Goal: Register for event/course

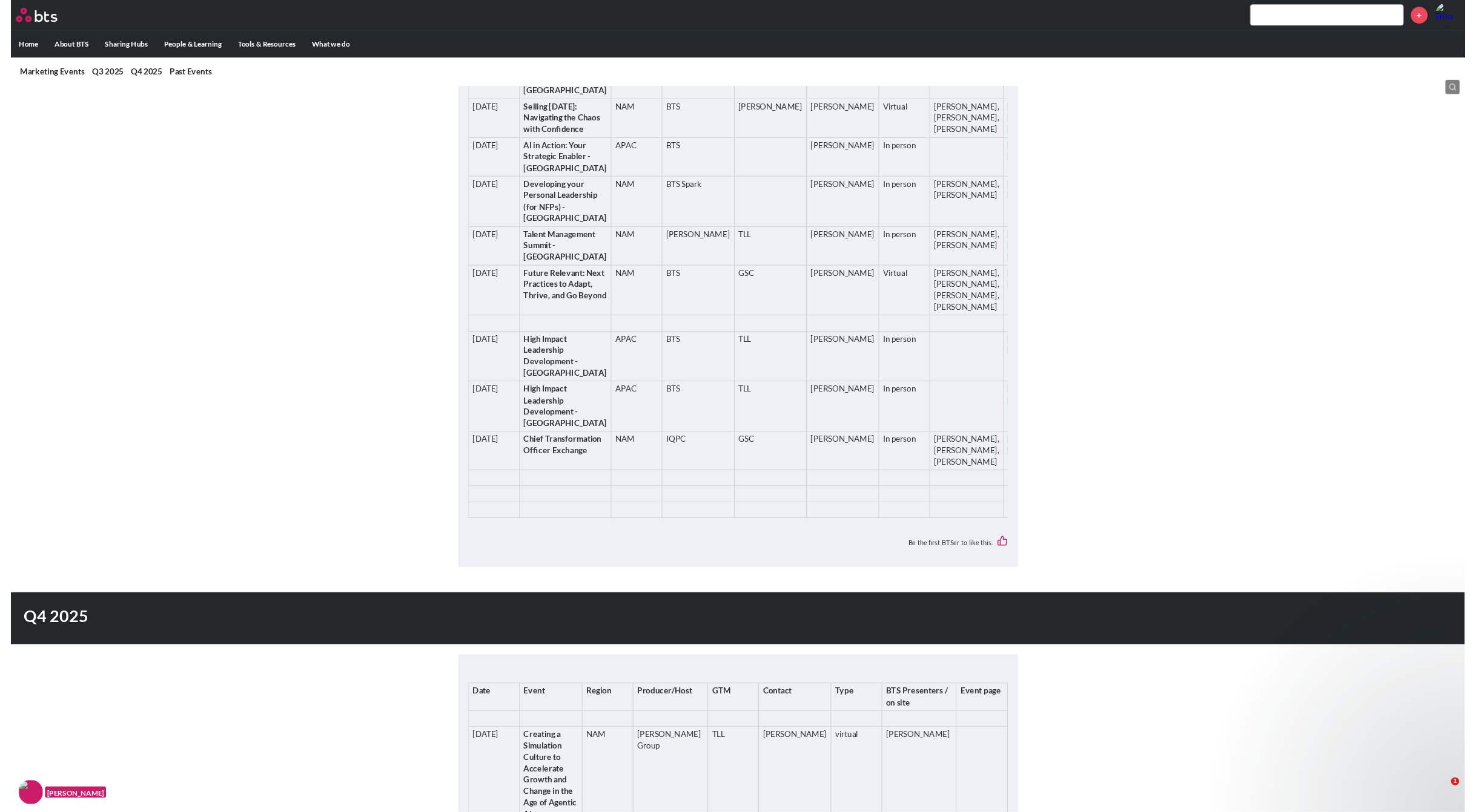
scroll to position [545, 0]
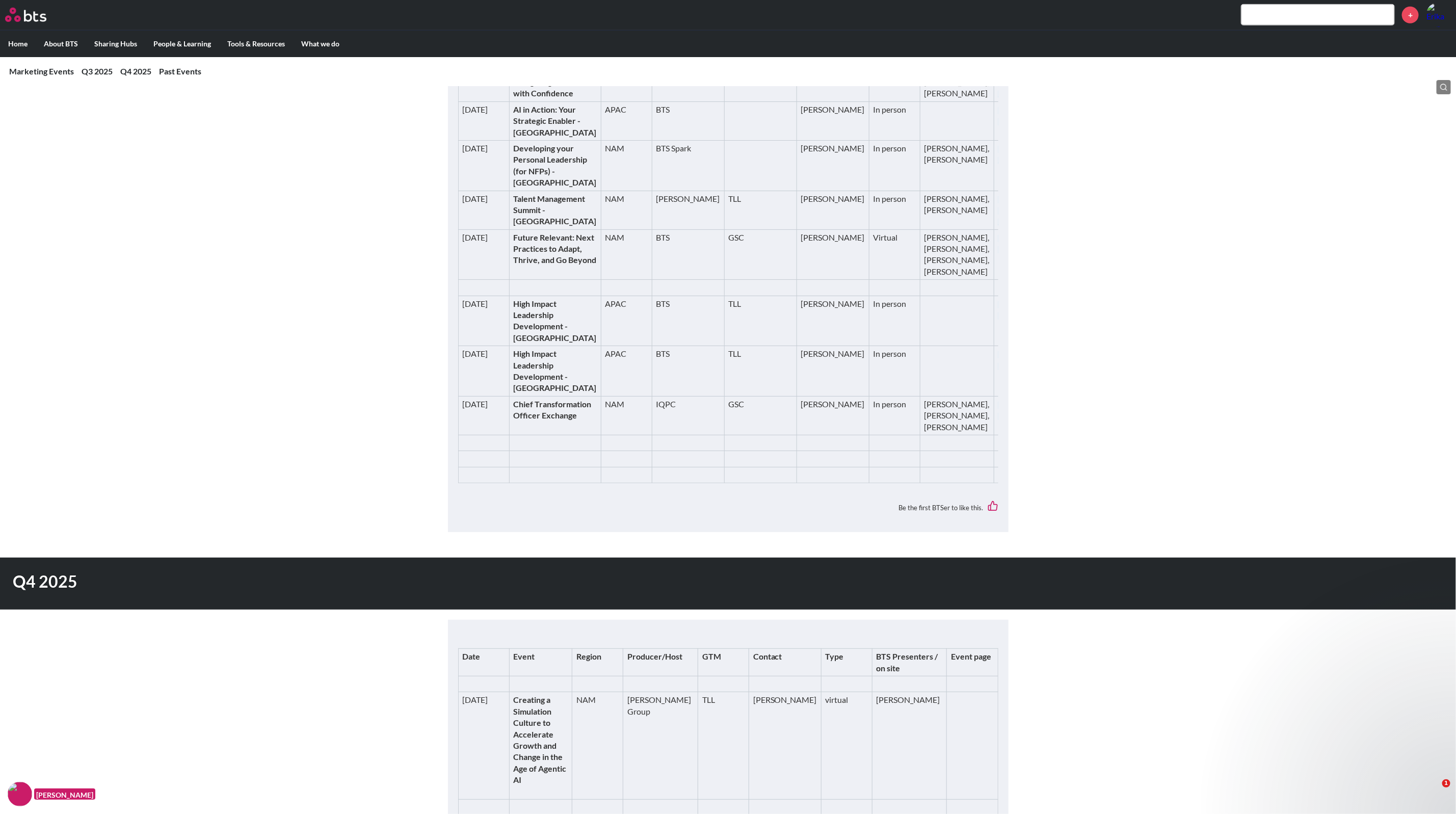
click at [869, 280] on td "Virtual" at bounding box center [895, 255] width 51 height 51
drag, startPoint x: 519, startPoint y: 413, endPoint x: 557, endPoint y: 471, distance: 69.3
click at [557, 280] on td "Future Relevant: Next Practices to Adapt, Thrive, and Go Beyond" at bounding box center [555, 255] width 92 height 51
click at [545, 265] on strong "Future Relevant: Next Practices to Adapt, Thrive, and Go Beyond" at bounding box center [555, 249] width 83 height 33
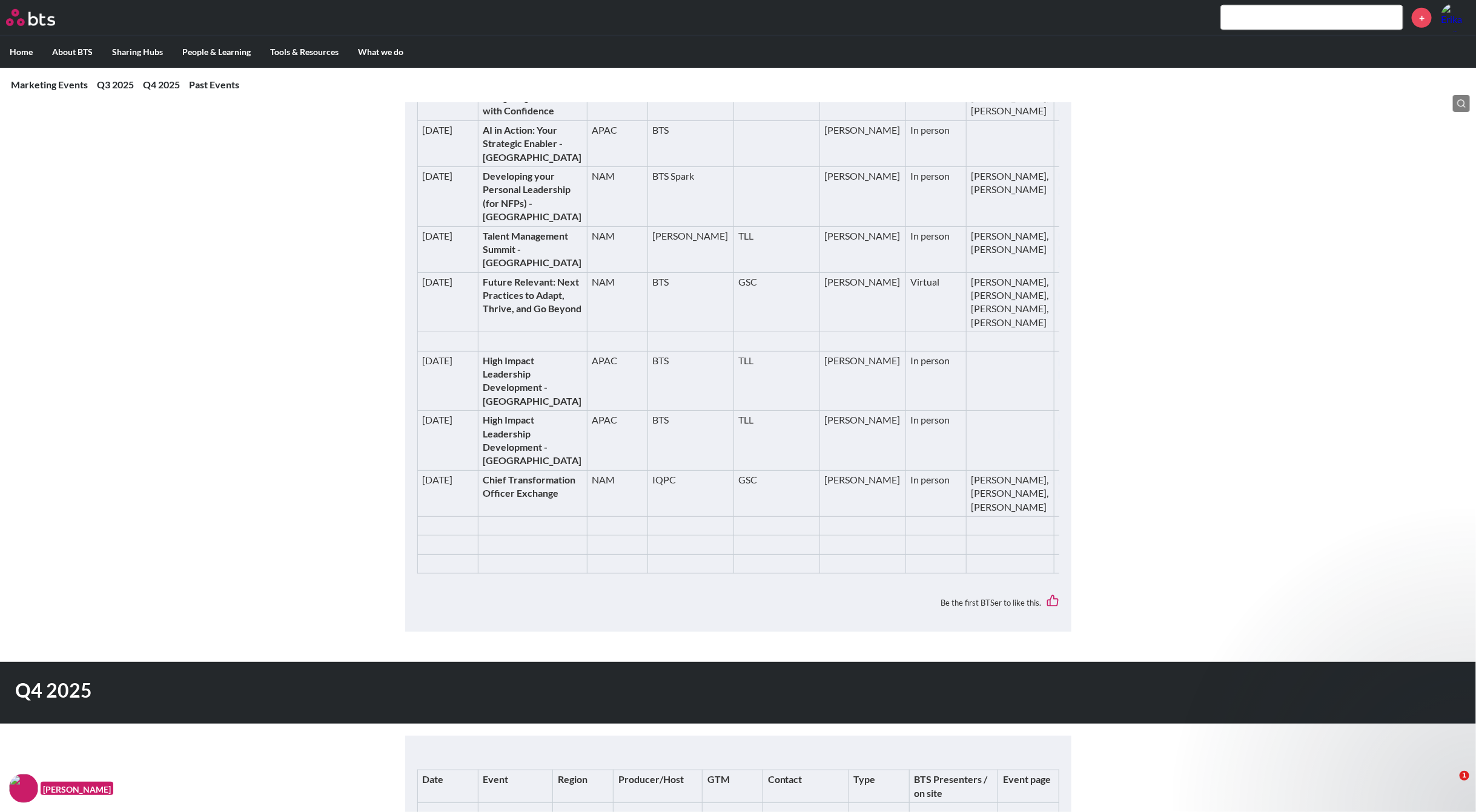
click at [477, 332] on td "[DATE]" at bounding box center [448, 302] width 61 height 60
drag, startPoint x: 484, startPoint y: 503, endPoint x: 560, endPoint y: 551, distance: 89.9
click at [560, 332] on tr "[DATE] Future Relevant: Next Practices to Adapt, Thrive, and Go Beyond NAM BTS …" at bounding box center [781, 302] width 728 height 60
copy strong "Relevant: Next Practices to Adapt, Thrive, and Go Beyond"
click at [1059, 301] on link "[URL][DOMAIN_NAME]" at bounding box center [1099, 288] width 79 height 25
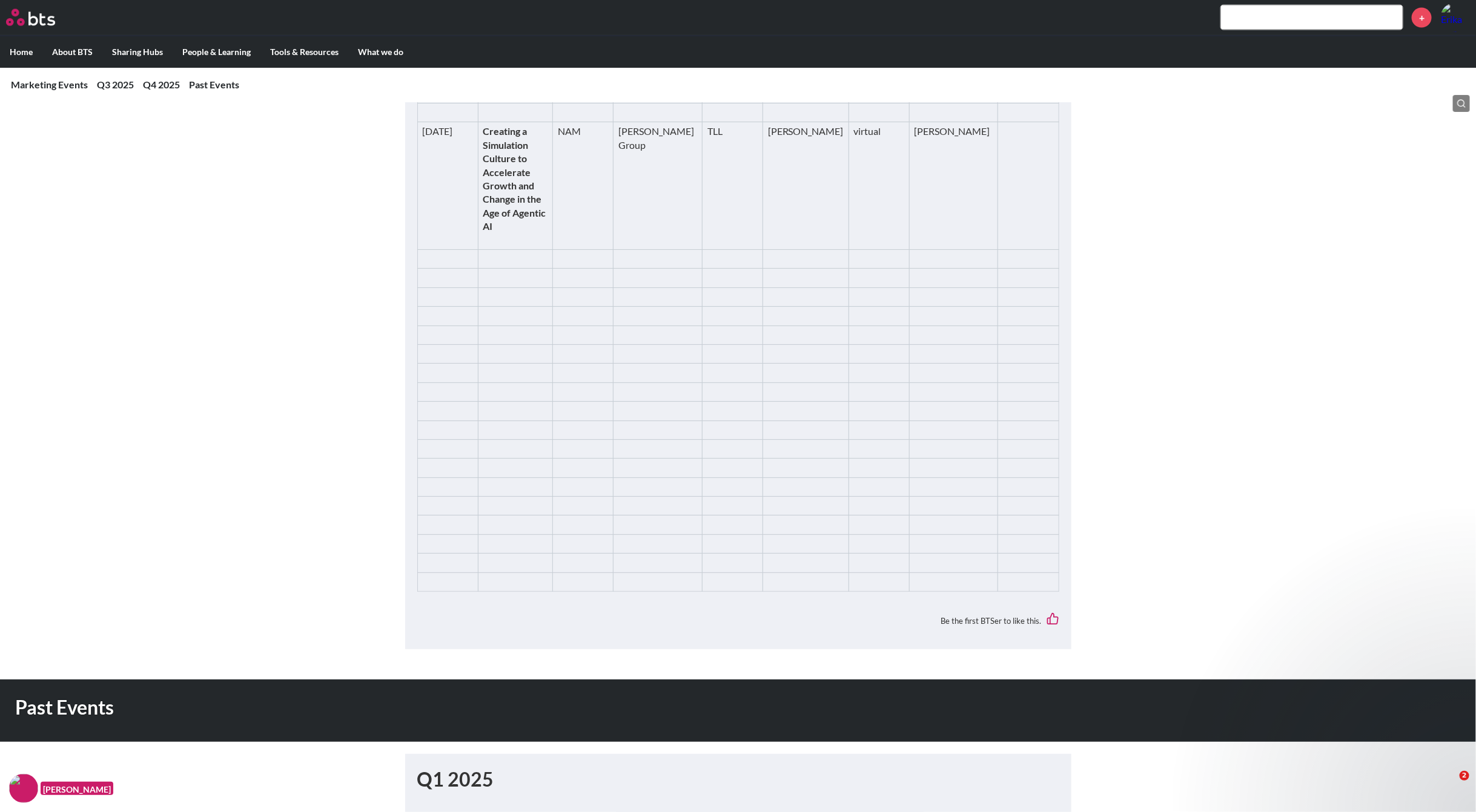
scroll to position [1246, 0]
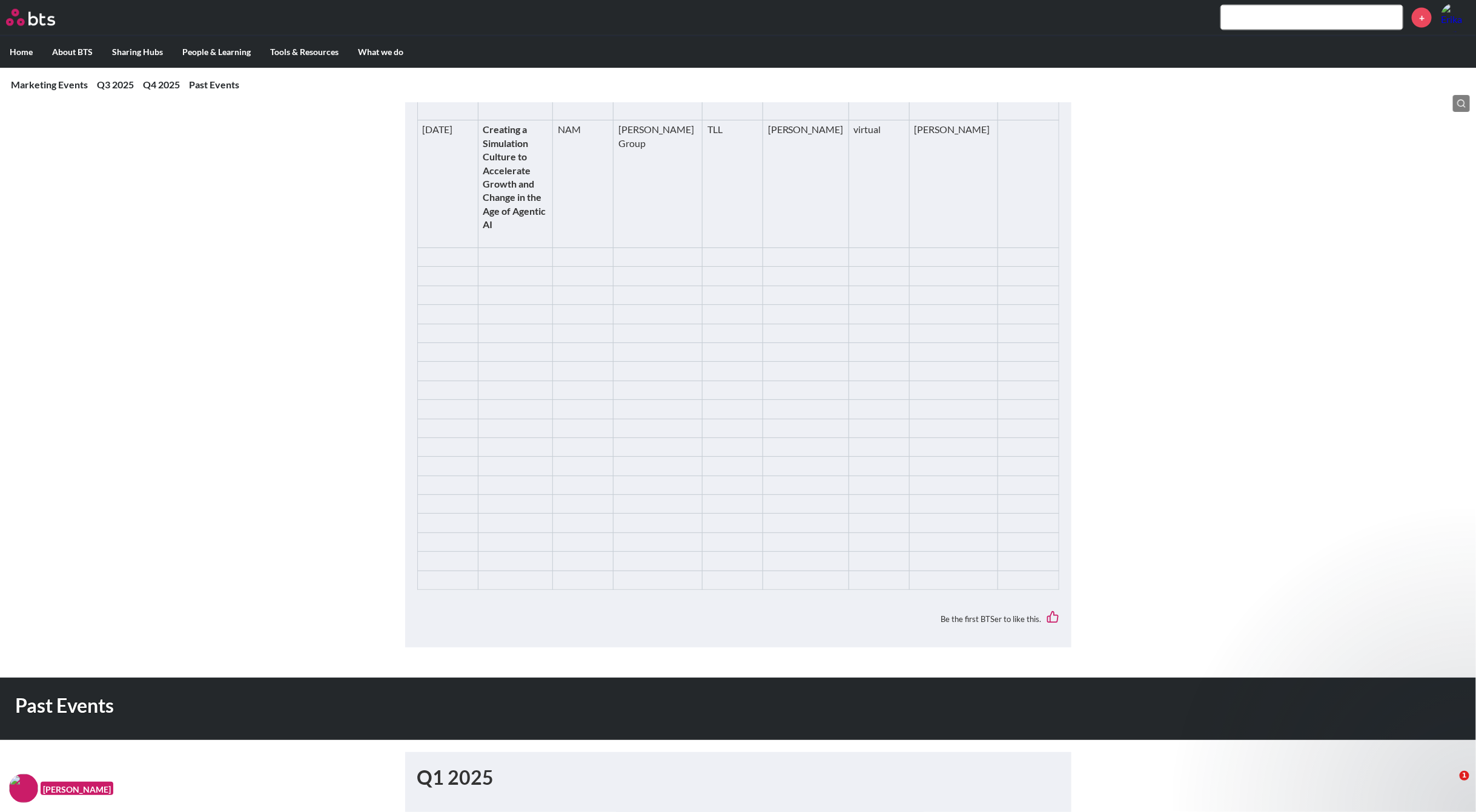
click at [511, 230] on strong "Growth and Change in the Age of Agentic AI" at bounding box center [514, 204] width 63 height 52
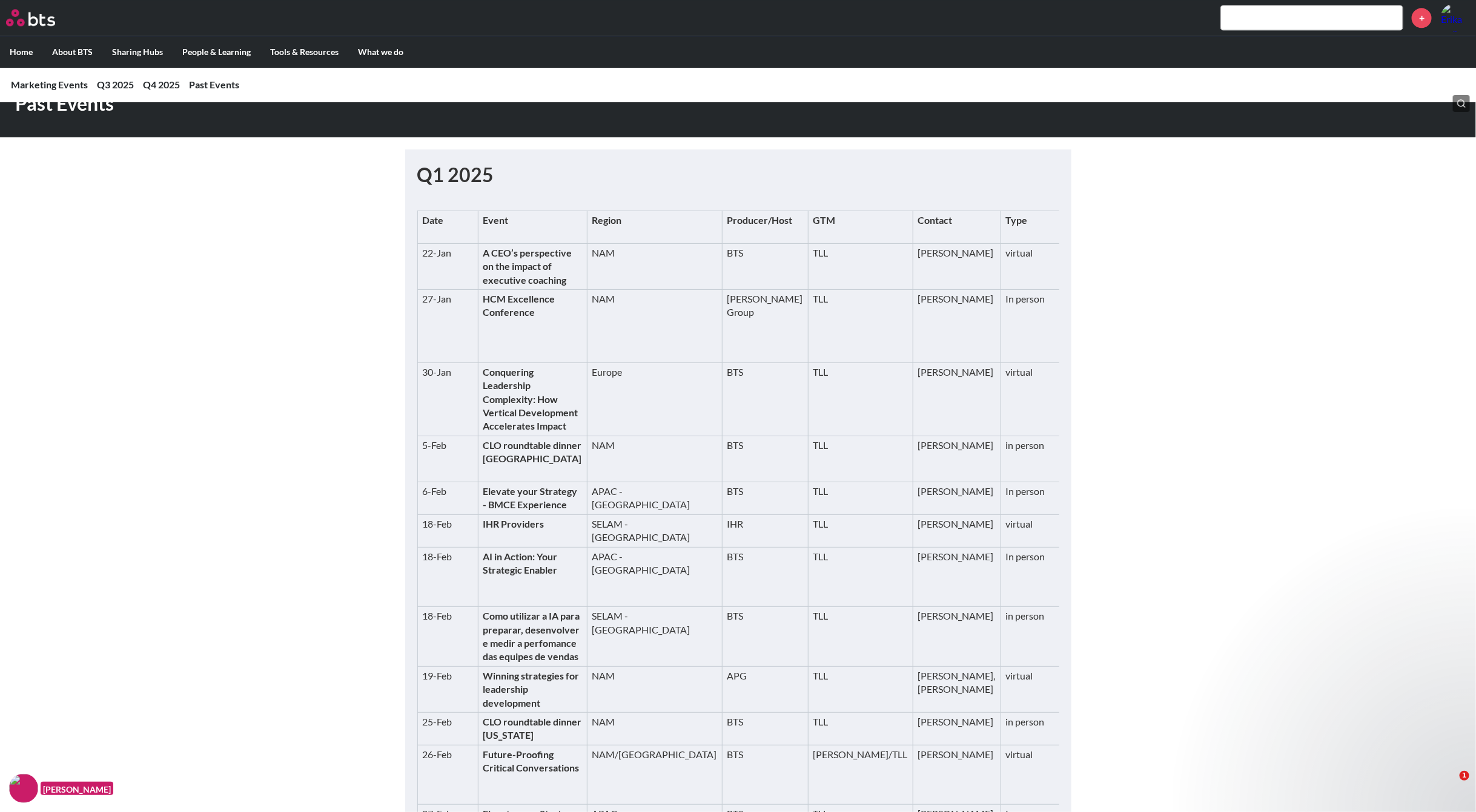
scroll to position [1560, 0]
